Goal: Navigation & Orientation: Find specific page/section

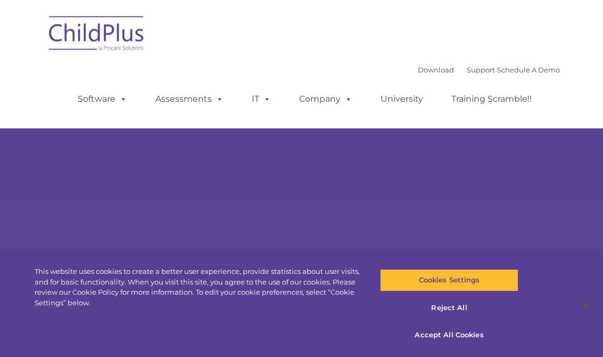
select select "MEDIUM"
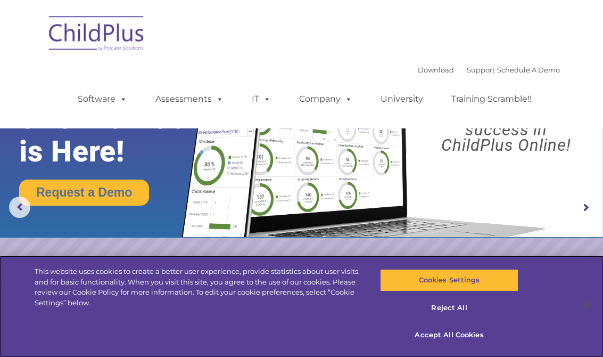
click at [467, 327] on button "Accept All Cookies" at bounding box center [449, 335] width 139 height 22
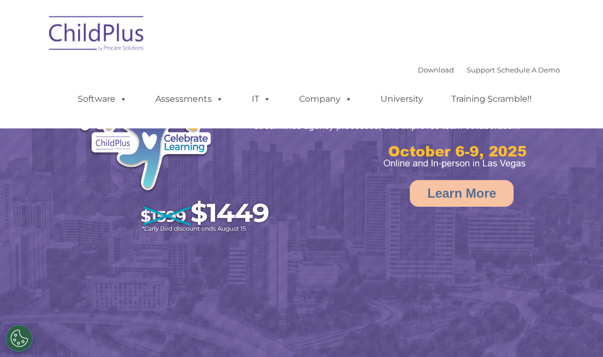
select select "MEDIUM"
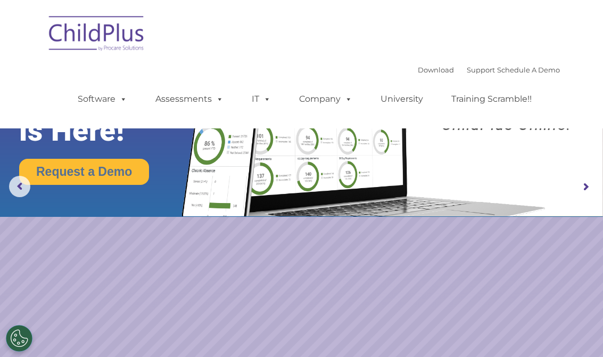
scroll to position [20, 0]
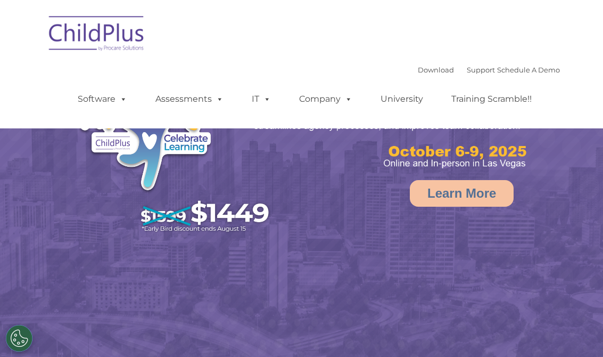
select select "MEDIUM"
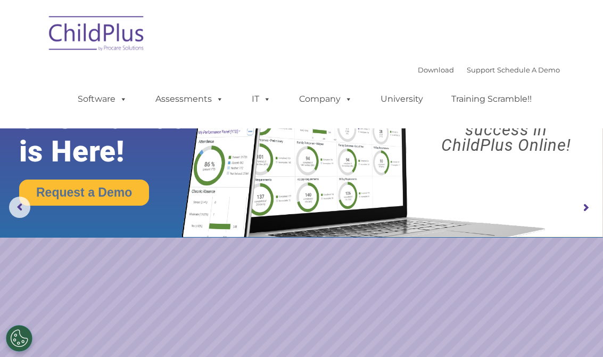
click at [126, 100] on span at bounding box center [122, 99] width 12 height 10
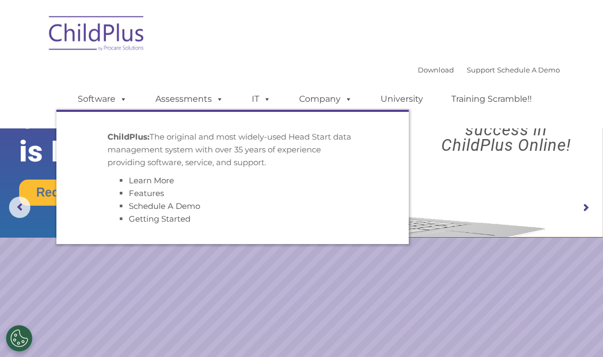
click at [203, 95] on link "Assessments" at bounding box center [189, 98] width 89 height 21
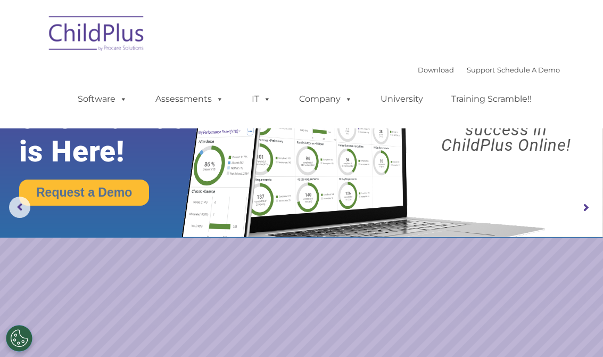
click at [201, 28] on div "Download Support | Schedule A Demo  MENU MENU Software ChildPlus: The original…" at bounding box center [302, 64] width 517 height 112
click at [260, 99] on span at bounding box center [265, 99] width 12 height 10
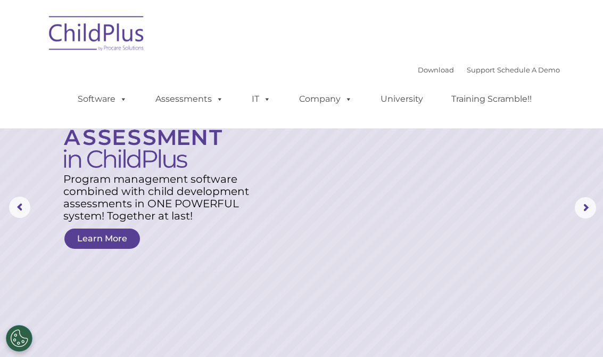
click at [184, 43] on div "Download Support | Schedule A Demo  MENU MENU Software ChildPlus: The original…" at bounding box center [302, 64] width 517 height 112
click at [335, 101] on link "Company" at bounding box center [326, 98] width 75 height 21
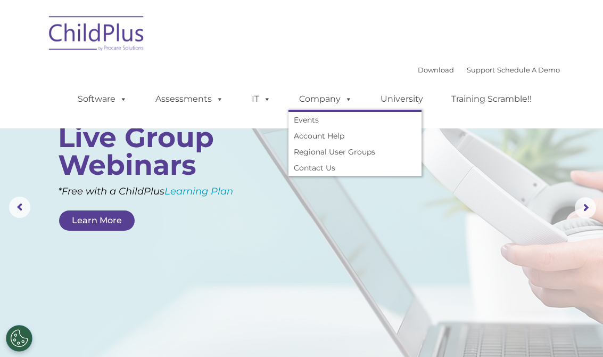
click at [144, 60] on img at bounding box center [97, 35] width 107 height 53
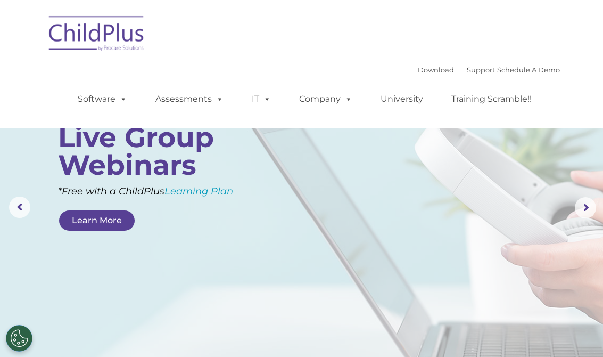
click at [110, 99] on link "Software" at bounding box center [102, 98] width 71 height 21
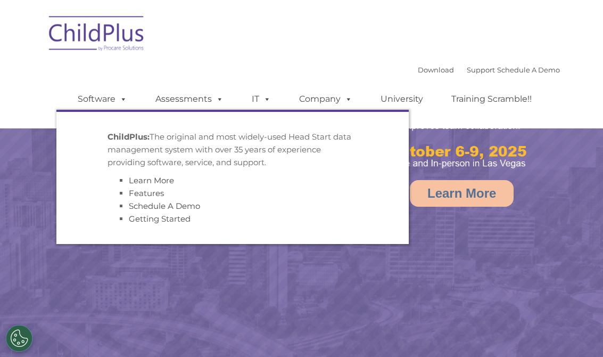
select select "MEDIUM"
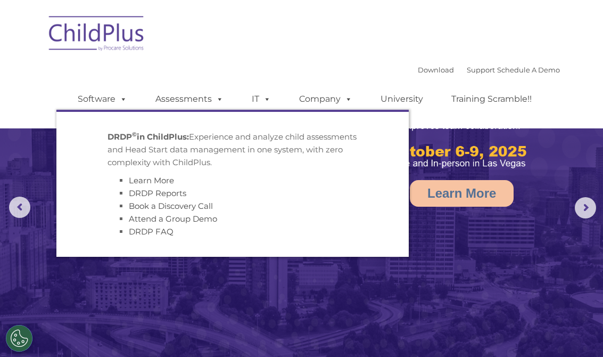
click at [193, 100] on link "Assessments" at bounding box center [189, 98] width 89 height 21
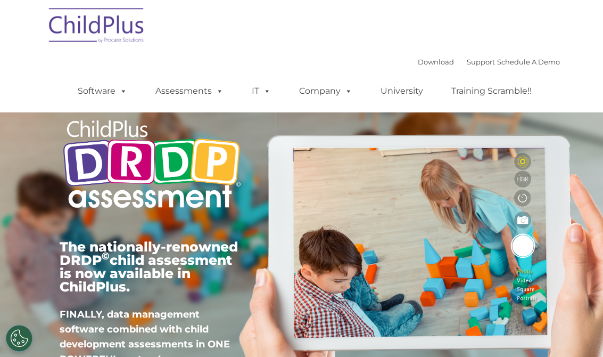
click at [255, 92] on link "IT" at bounding box center [261, 90] width 40 height 21
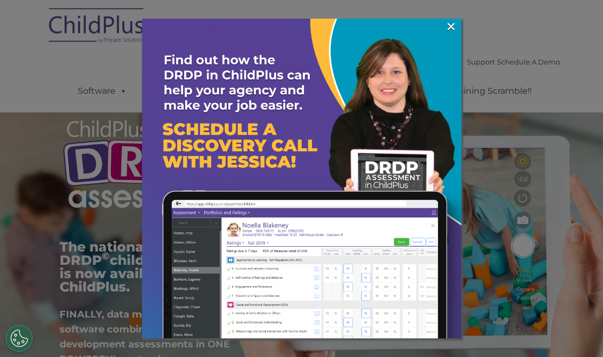
click at [451, 31] on link "×" at bounding box center [451, 26] width 12 height 11
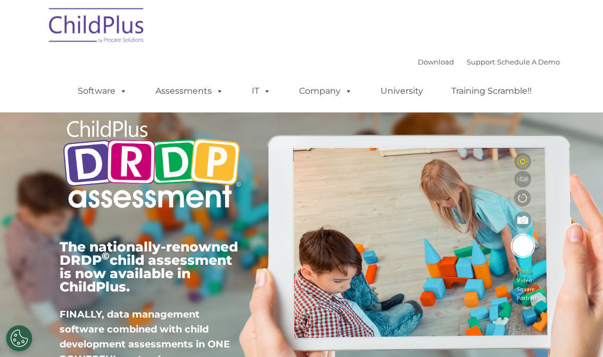
click at [337, 87] on link "Company" at bounding box center [326, 90] width 75 height 21
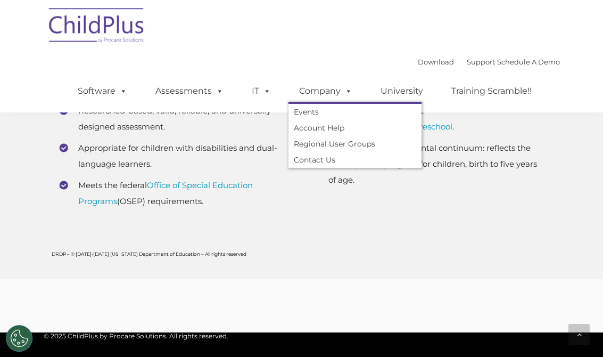
scroll to position [4690, 0]
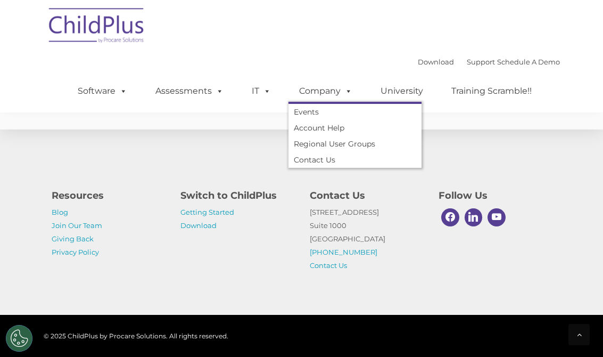
click at [103, 92] on link "Software" at bounding box center [102, 90] width 71 height 21
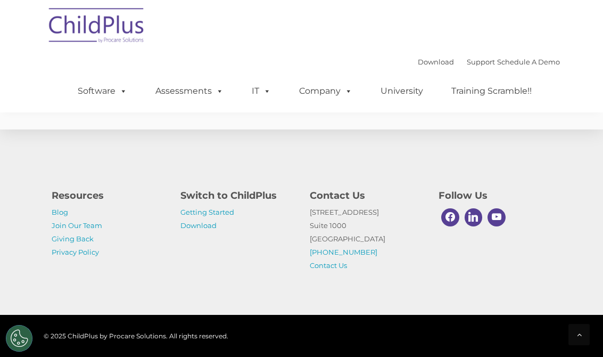
click at [503, 258] on div "Resources Blog Join Our Team Giving Back Privacy Policy Switch to ChildPlus Get…" at bounding box center [302, 227] width 517 height 89
click at [125, 89] on span at bounding box center [122, 91] width 12 height 10
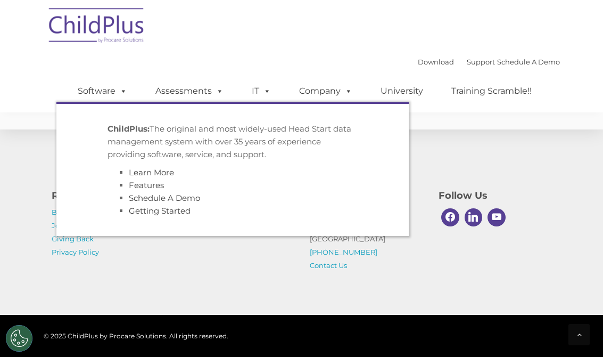
click at [384, 31] on div "Download Support | Schedule A Demo  MENU MENU Software ChildPlus: The original…" at bounding box center [302, 56] width 517 height 112
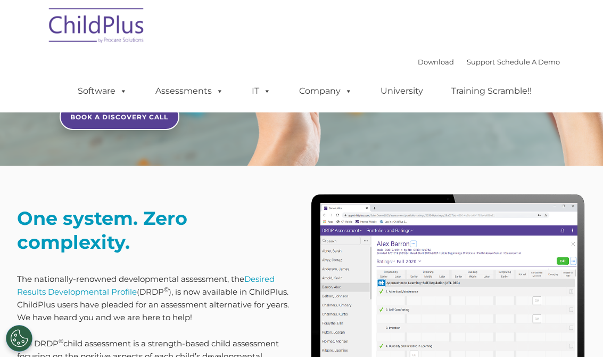
scroll to position [0, 0]
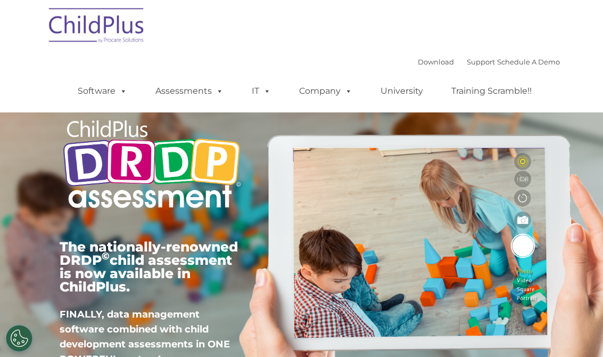
click at [110, 91] on link "Software" at bounding box center [102, 90] width 71 height 21
click at [96, 53] on img at bounding box center [97, 27] width 107 height 53
click at [177, 88] on link "Assessments" at bounding box center [189, 90] width 89 height 21
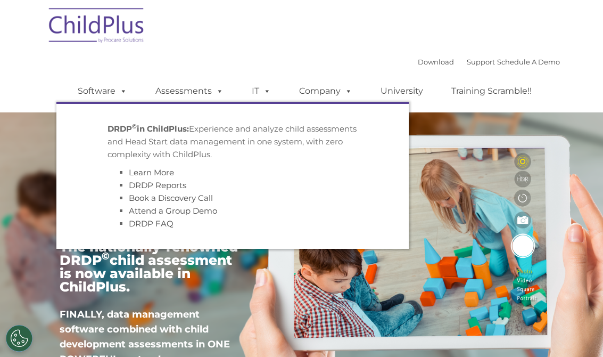
click at [187, 91] on link "Assessments" at bounding box center [189, 90] width 89 height 21
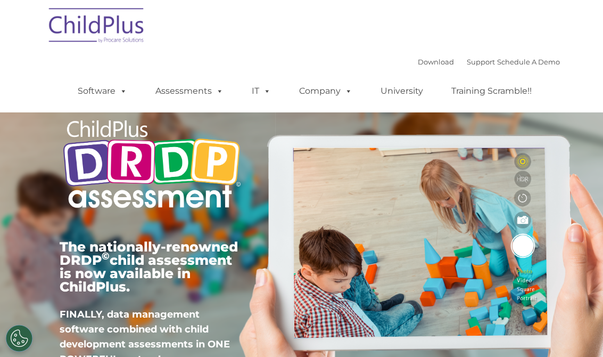
click at [406, 95] on link "University" at bounding box center [402, 90] width 64 height 21
click at [418, 55] on div "Download Support | Schedule A Demo " at bounding box center [489, 62] width 142 height 16
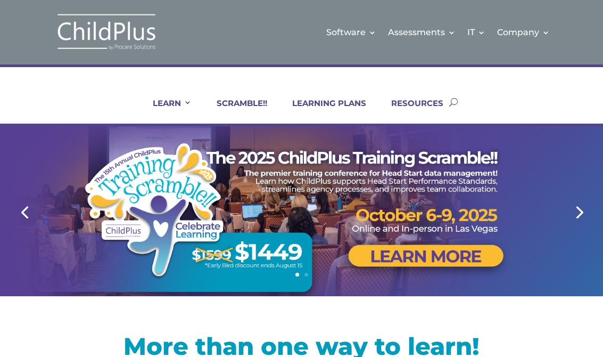
click at [115, 80] on div "LEARN IN-PERSON Consulting On-site Events Summit Scramble!! ONLINE Courses Cert…" at bounding box center [301, 95] width 603 height 62
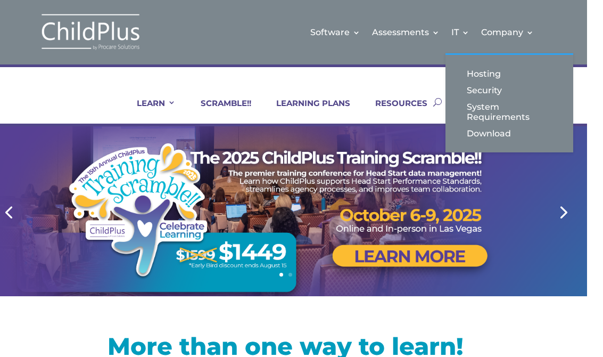
click at [488, 137] on link "Download" at bounding box center [509, 133] width 107 height 17
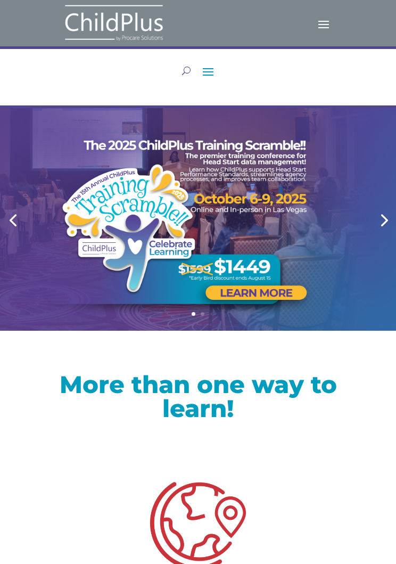
click at [213, 74] on span at bounding box center [208, 71] width 17 height 17
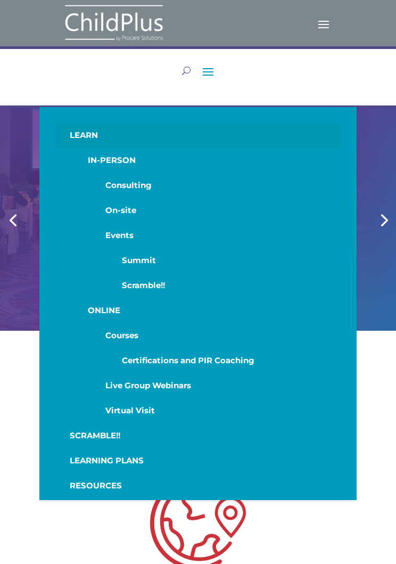
click at [210, 71] on span at bounding box center [208, 71] width 17 height 17
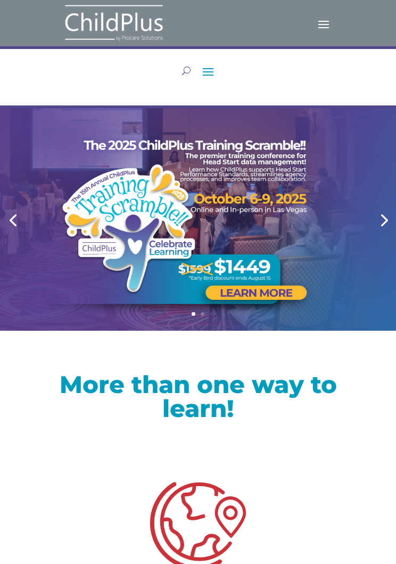
click at [214, 71] on span at bounding box center [208, 71] width 17 height 17
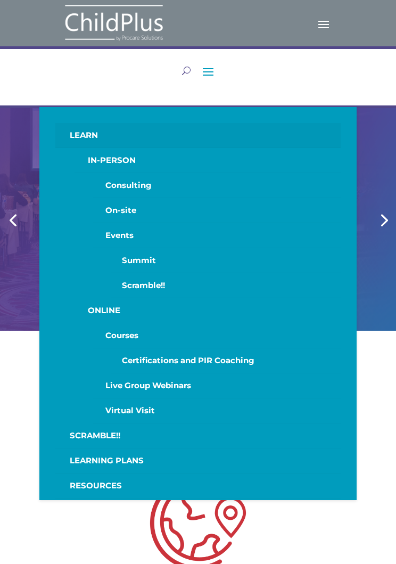
click at [327, 26] on span at bounding box center [323, 23] width 17 height 17
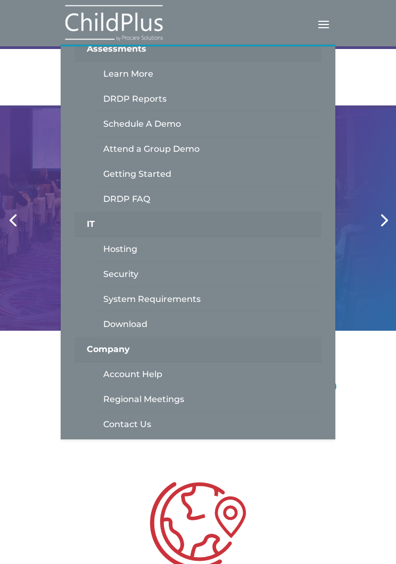
scroll to position [149, 0]
click at [132, 325] on link "Download" at bounding box center [207, 324] width 230 height 25
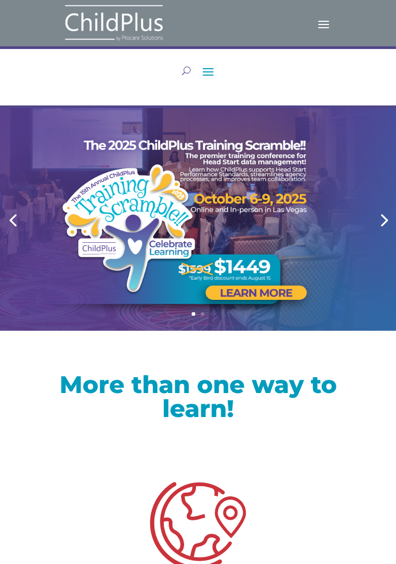
scroll to position [0, 0]
click at [211, 69] on span at bounding box center [208, 71] width 17 height 17
